Goal: Task Accomplishment & Management: Complete application form

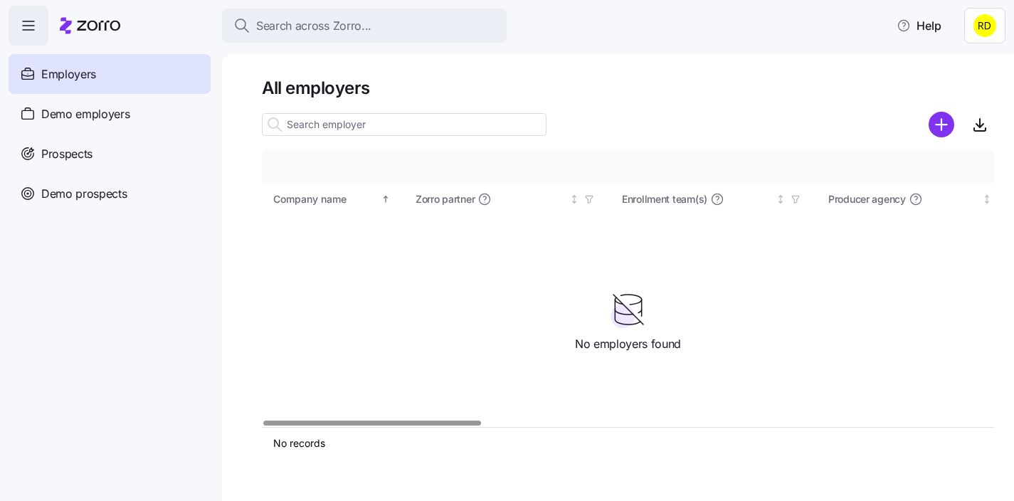
click at [652, 113] on div at bounding box center [628, 124] width 732 height 28
click at [991, 23] on html "Search across Zorro... Help Employers Demo employers Prospects Demo prospects A…" at bounding box center [507, 246] width 1014 height 492
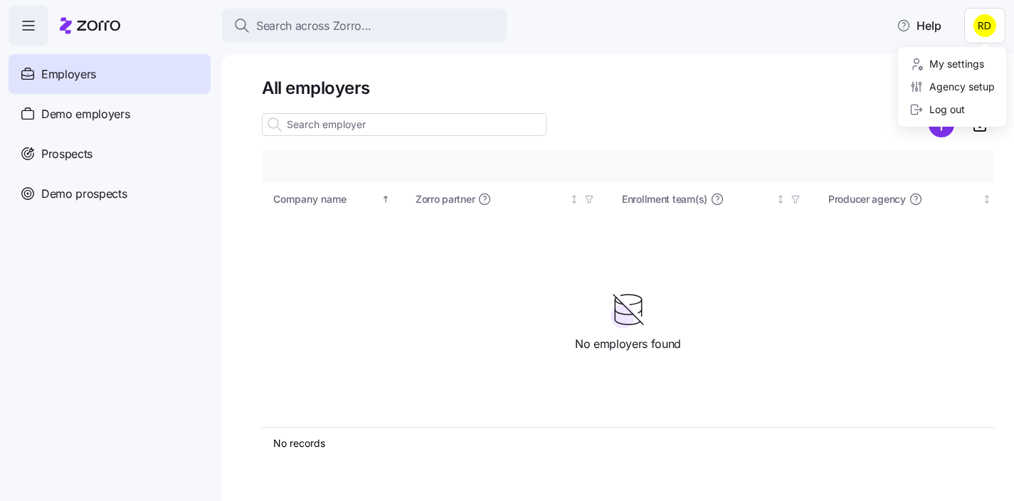
click at [985, 18] on html "Search across Zorro... Help Employers Demo employers Prospects Demo prospects A…" at bounding box center [507, 246] width 1014 height 492
click at [990, 35] on html "Search across Zorro... Help Employers Demo employers Prospects Demo prospects A…" at bounding box center [507, 246] width 1014 height 492
click at [980, 80] on div "Agency setup" at bounding box center [951, 87] width 85 height 16
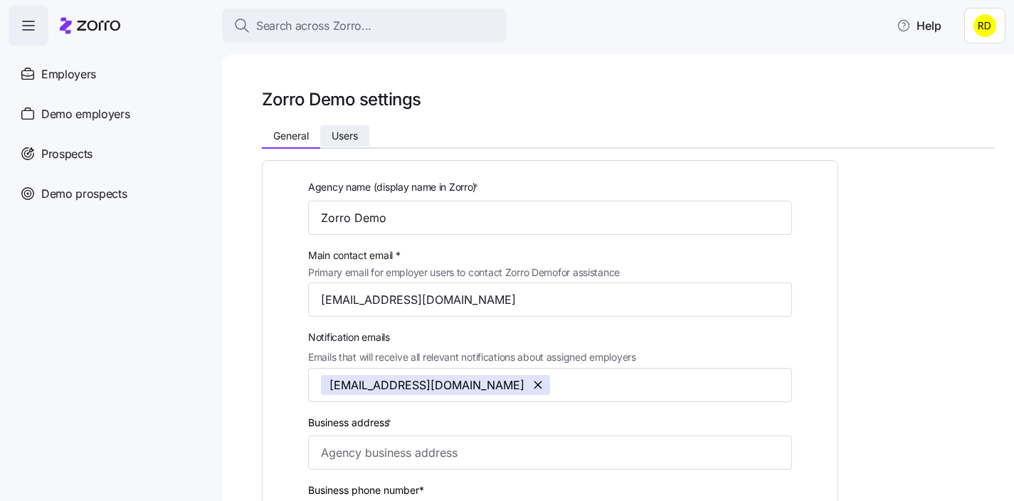
click at [342, 139] on span "Users" at bounding box center [345, 136] width 26 height 10
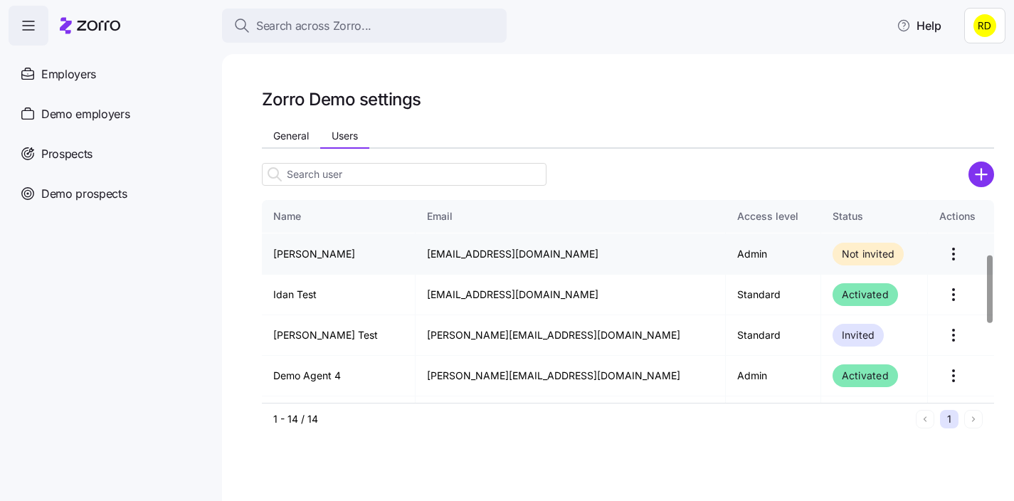
scroll to position [159, 0]
click at [793, 424] on div "1 - 14 / 14" at bounding box center [591, 419] width 637 height 14
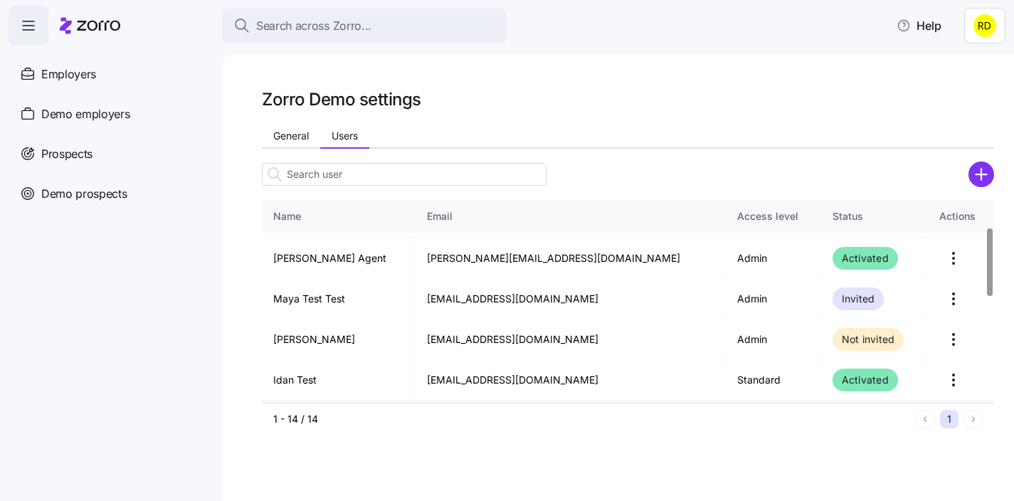
scroll to position [79, 0]
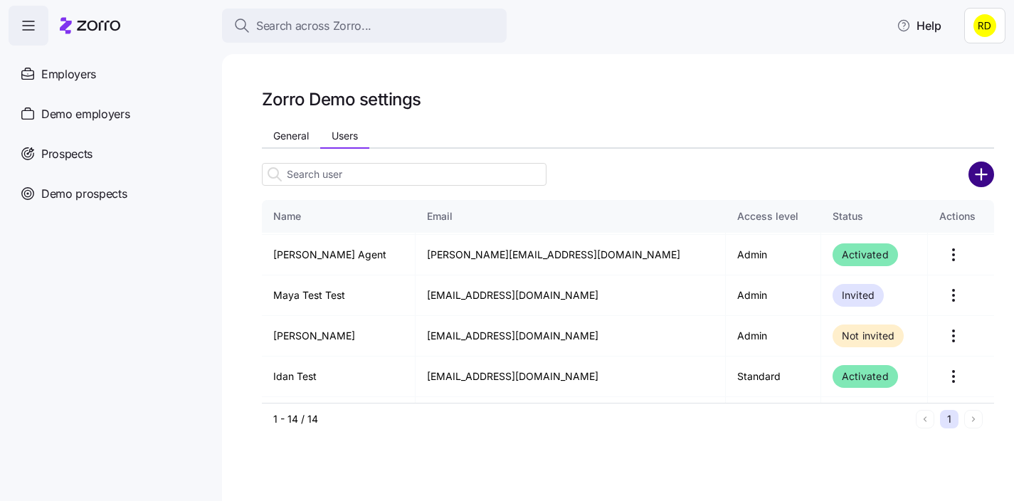
click at [976, 179] on circle "add icon" at bounding box center [981, 174] width 23 height 23
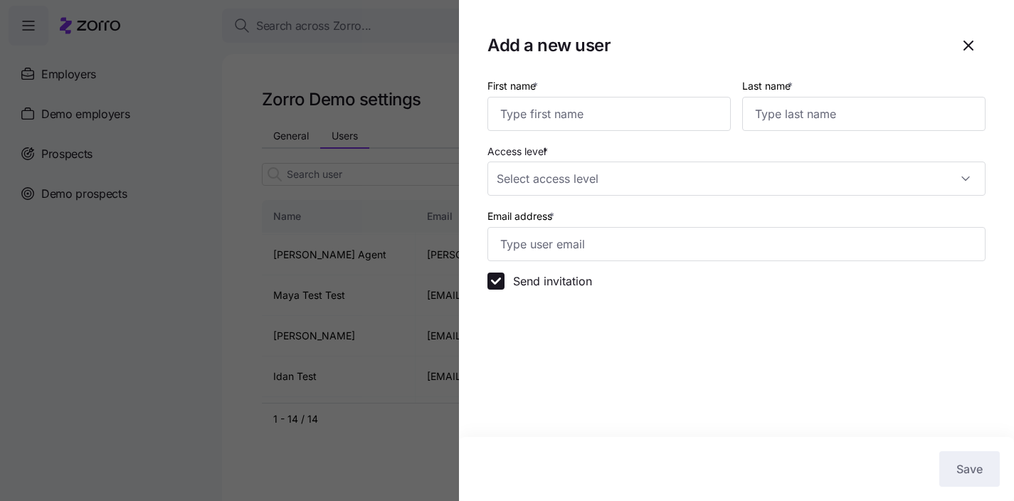
click at [877, 1] on div at bounding box center [507, 1] width 1014 height 2
click at [608, 105] on input "First name *" at bounding box center [608, 114] width 243 height 34
type input "John"
click at [773, 127] on input "Last name *" at bounding box center [863, 114] width 243 height 34
type input "Doe"
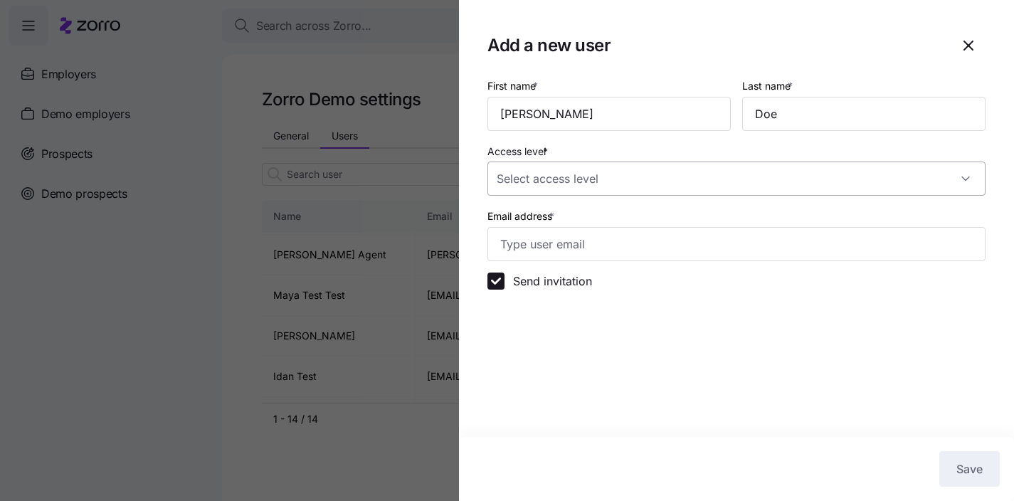
click at [656, 194] on input "Access level *" at bounding box center [736, 179] width 498 height 34
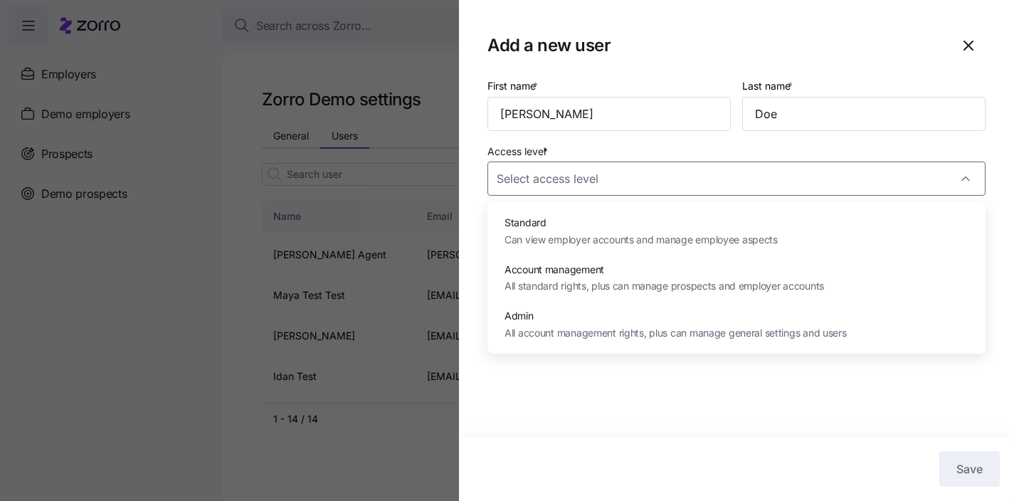
click at [554, 241] on span "Can view employer accounts and manage employee aspects" at bounding box center [640, 240] width 273 height 16
type input "Standard"
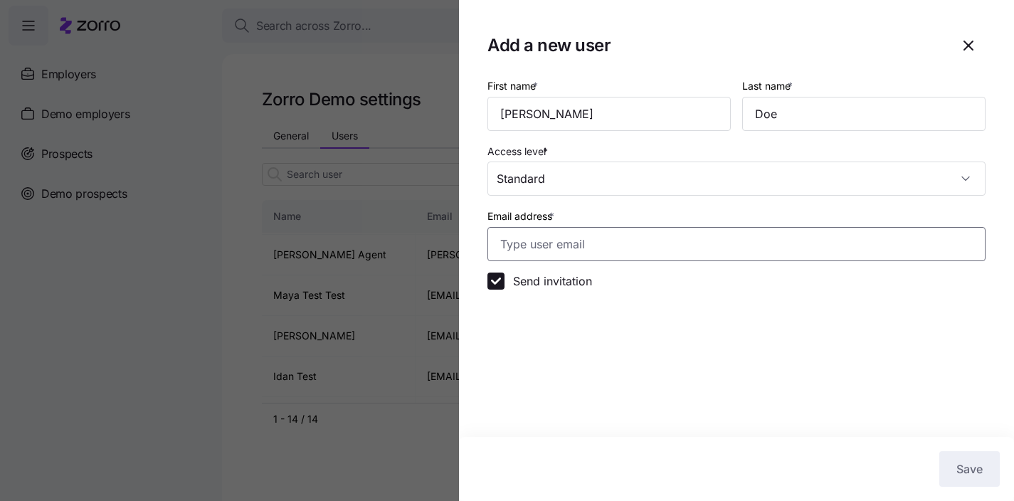
click at [590, 245] on input "Email address *" at bounding box center [736, 244] width 498 height 34
type input "johndoe@email.com"
click at [631, 354] on section "Add a new user First name * John Last name * Doe Access level * Standard Email …" at bounding box center [736, 250] width 555 height 501
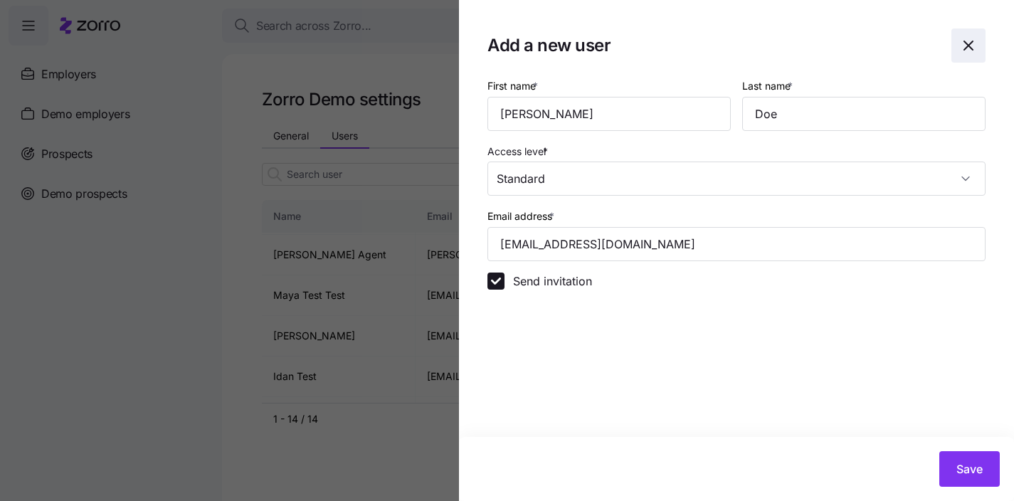
click at [970, 46] on icon "button" at bounding box center [968, 45] width 17 height 17
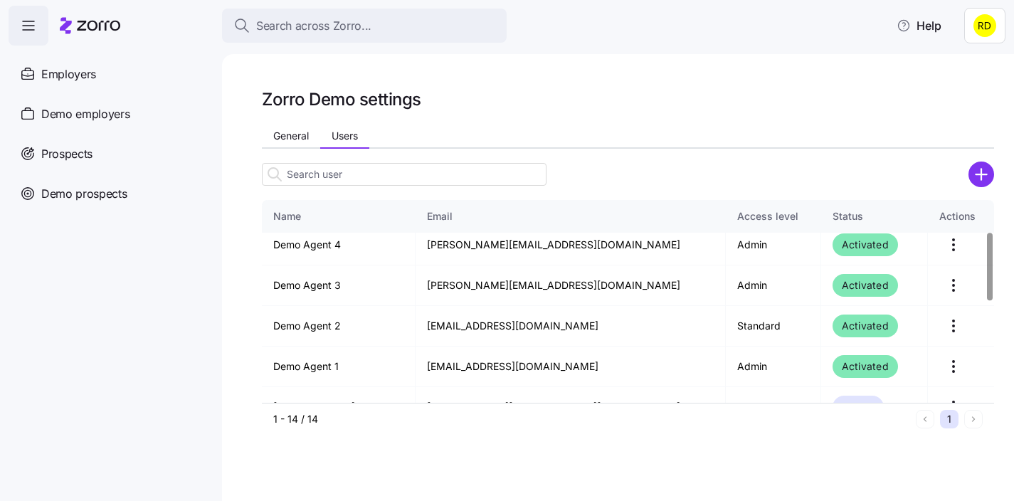
scroll to position [0, 0]
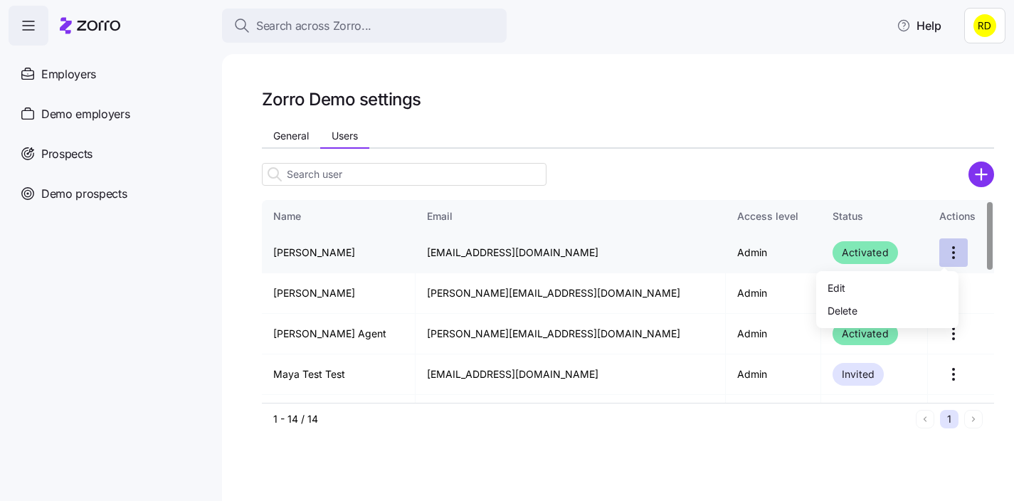
click at [952, 248] on html "Search across Zorro... Help Employers Demo employers Prospects Demo prospects A…" at bounding box center [507, 246] width 1014 height 492
click at [950, 253] on html "Search across Zorro... Help Employers Demo employers Prospects Demo prospects A…" at bounding box center [507, 246] width 1014 height 492
click at [857, 285] on div "Edit" at bounding box center [887, 287] width 131 height 23
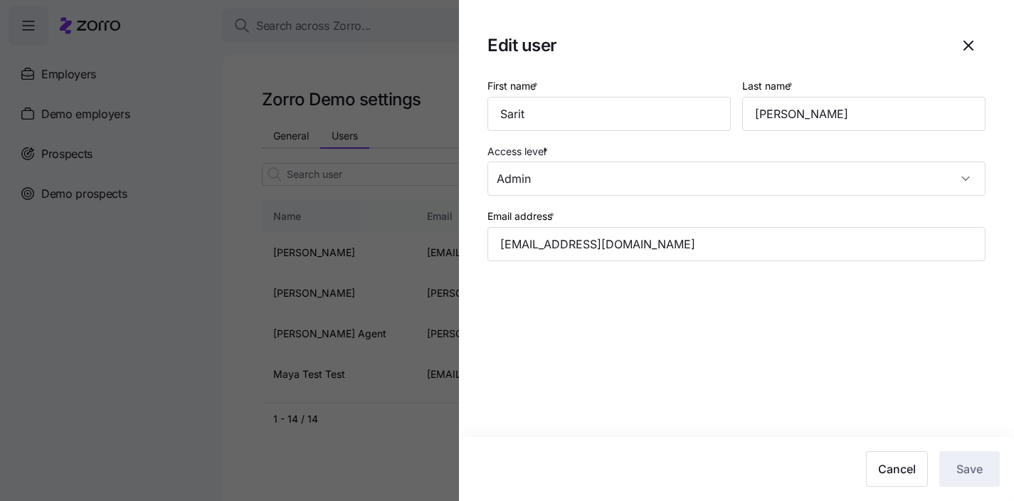
click at [855, 65] on section "Edit user First name * Sarit Last name * Bartov Access level * Admin Email addr…" at bounding box center [736, 250] width 555 height 501
click at [967, 46] on icon "button" at bounding box center [968, 45] width 17 height 17
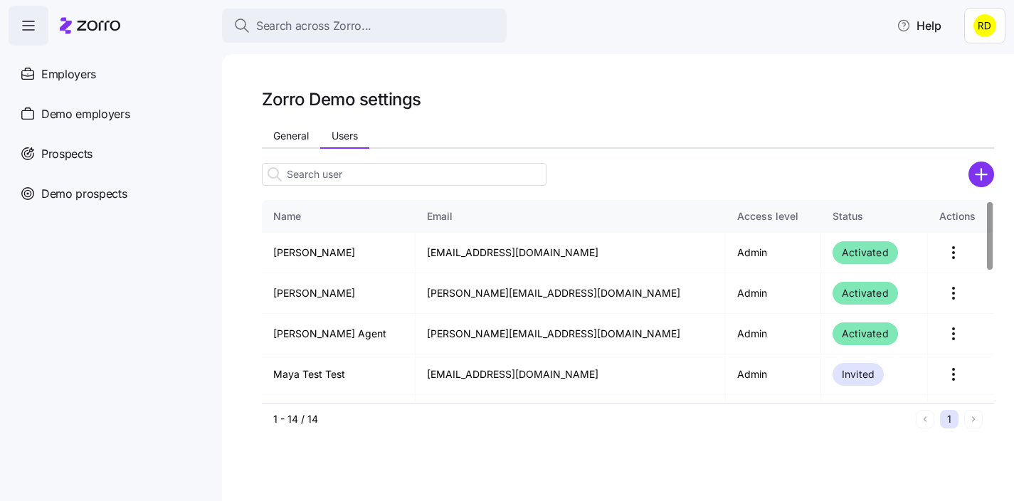
click at [979, 34] on html "Search across Zorro... Help Employers Demo employers Prospects Demo prospects A…" at bounding box center [507, 246] width 1014 height 492
click at [820, 86] on html "Search across Zorro... Help Employers Demo employers Prospects Demo prospects A…" at bounding box center [507, 246] width 1014 height 492
click at [975, 171] on circle "add icon" at bounding box center [981, 174] width 23 height 23
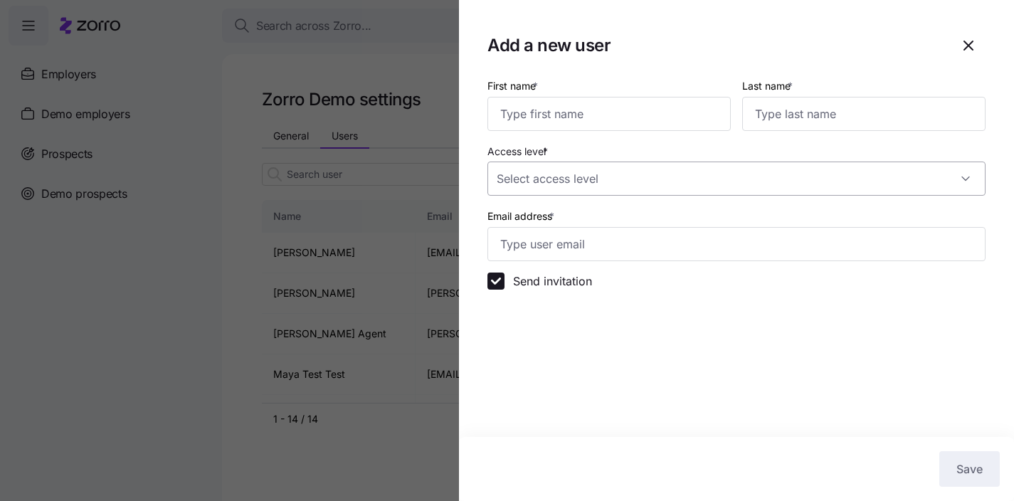
click at [564, 186] on input "Access level *" at bounding box center [736, 179] width 498 height 34
